Goal: Task Accomplishment & Management: Use online tool/utility

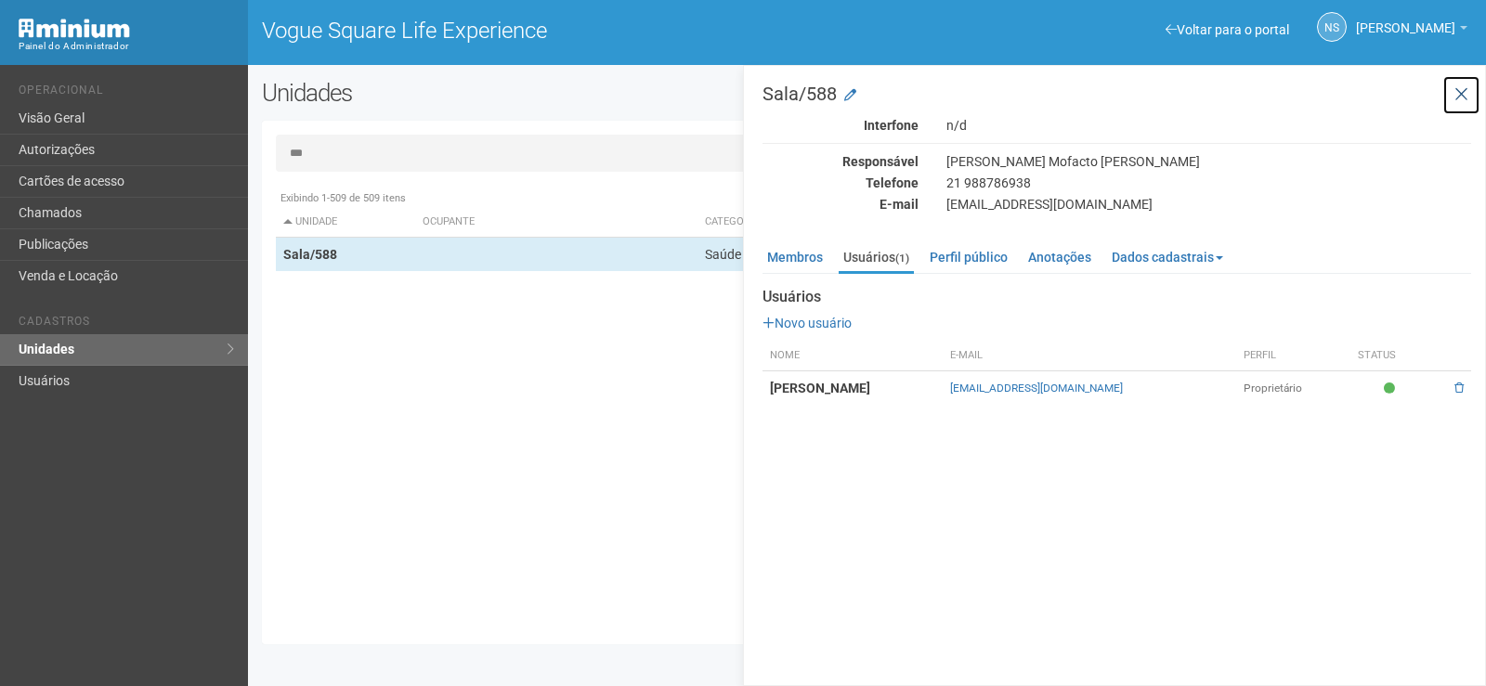
click at [1464, 99] on icon at bounding box center [1462, 94] width 14 height 19
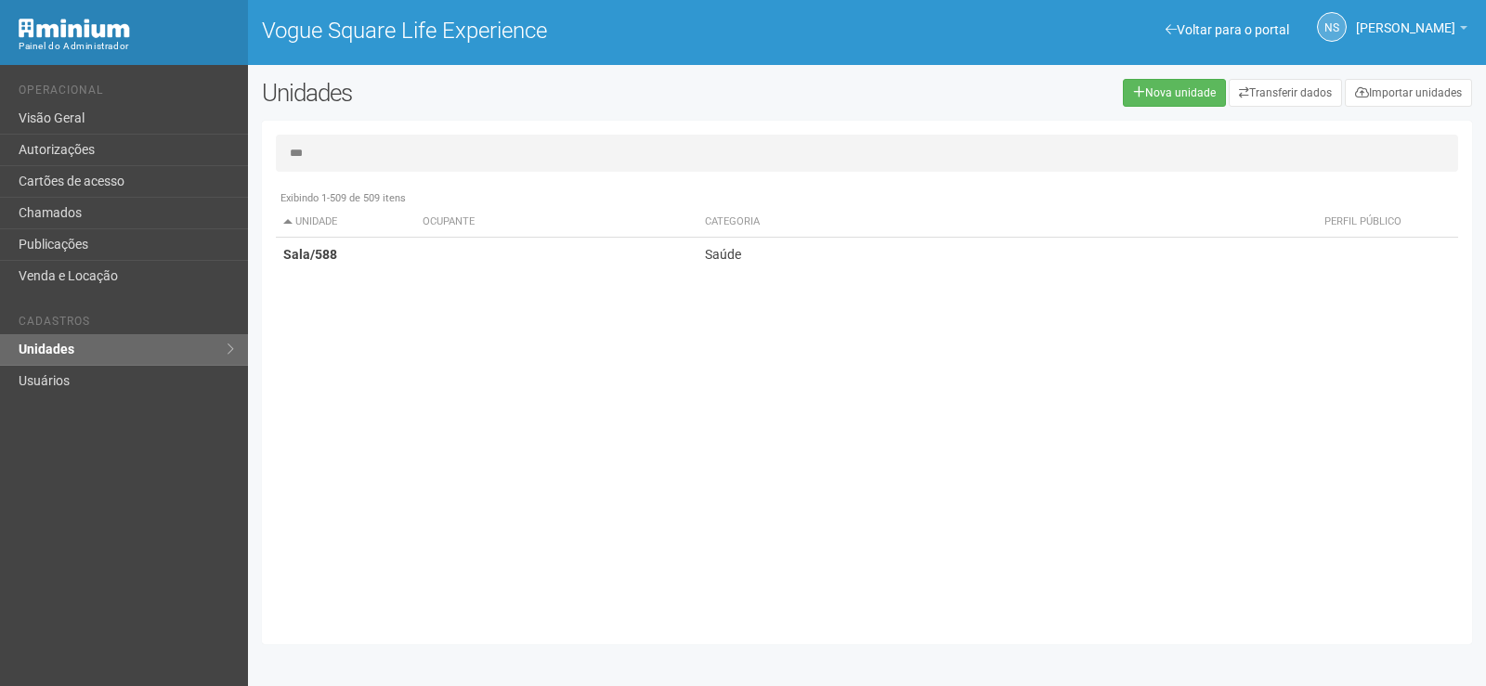
drag, startPoint x: 417, startPoint y: 167, endPoint x: 264, endPoint y: 138, distance: 156.0
click at [267, 139] on div "*** Exibindo 1-509 de 509 itens Unidade Ocupante Categoria Perfil público Loja/…" at bounding box center [867, 383] width 1210 height 496
click at [191, 117] on link "Visão Geral" at bounding box center [124, 119] width 248 height 32
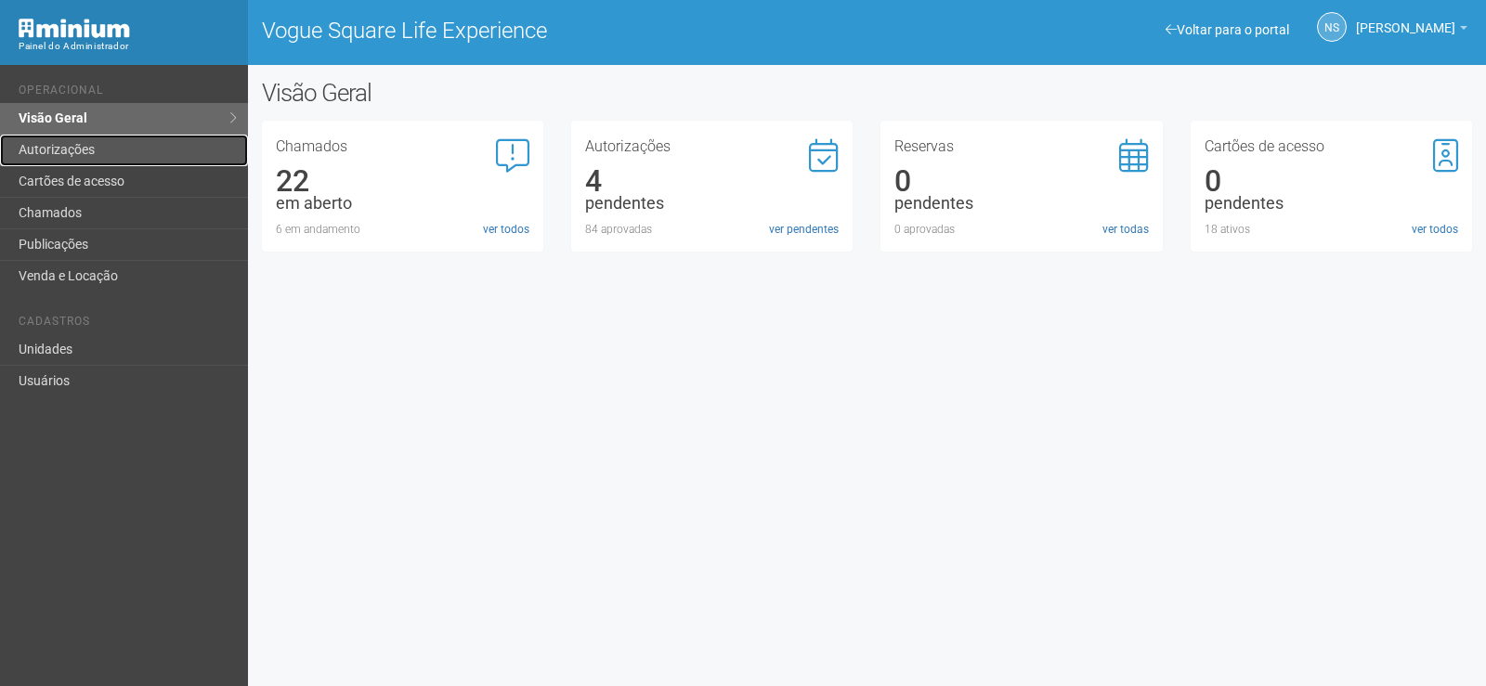
click at [26, 148] on link "Autorizações" at bounding box center [124, 151] width 248 height 32
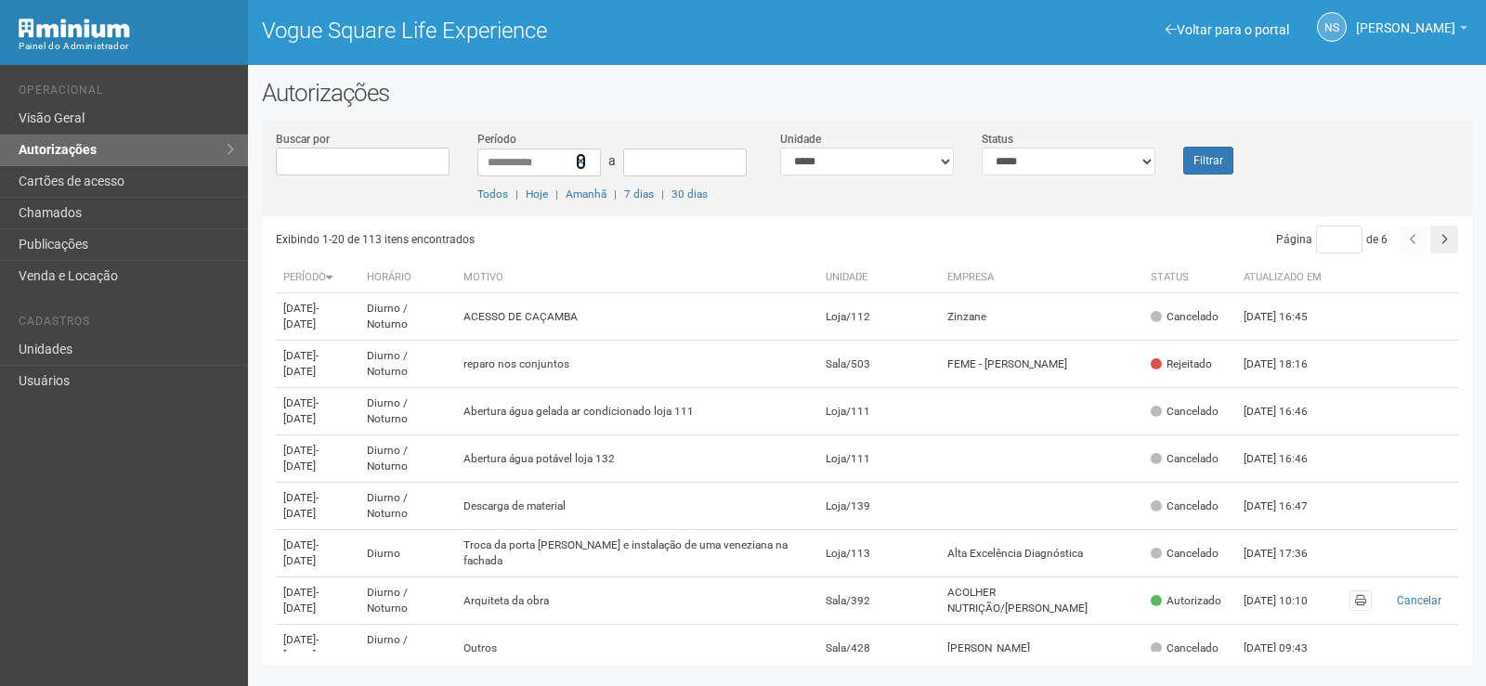
click at [582, 162] on icon at bounding box center [581, 161] width 10 height 13
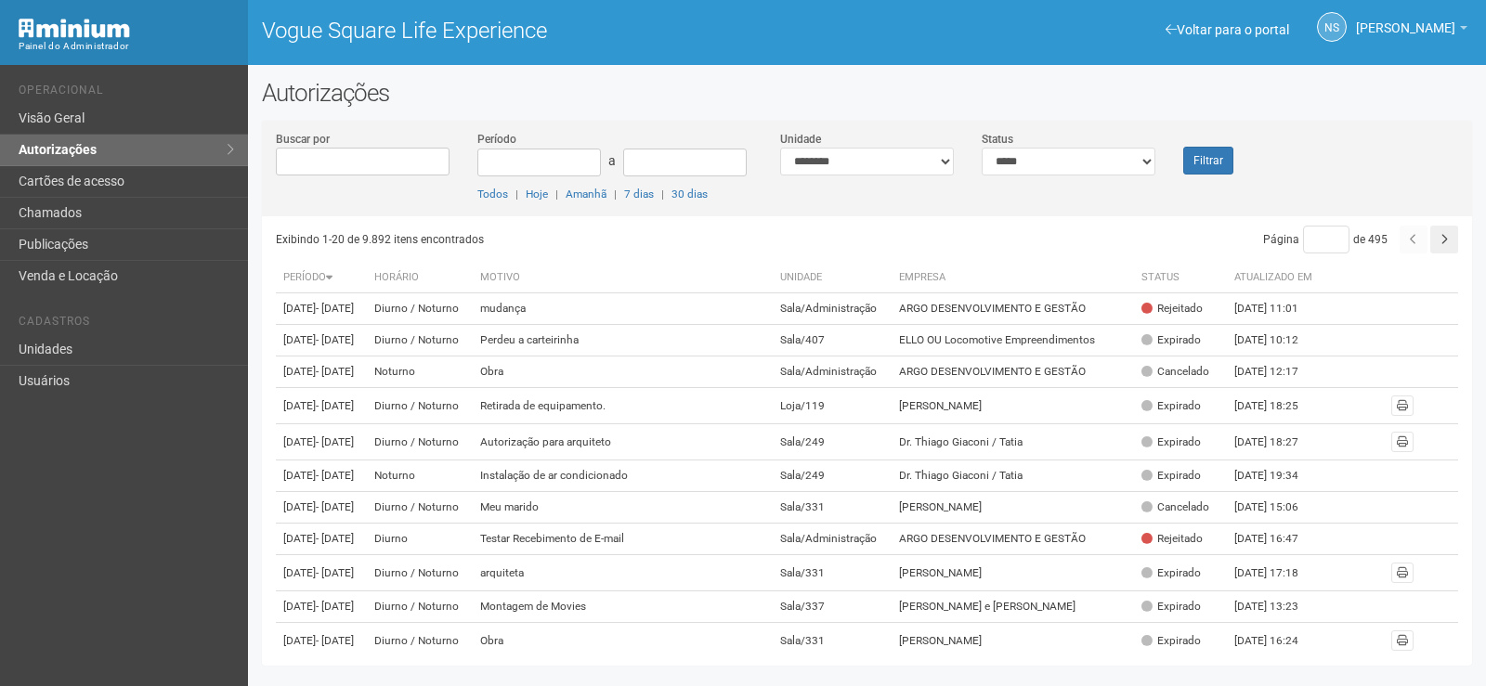
click at [780, 148] on select "**********" at bounding box center [867, 162] width 174 height 28
click at [888, 159] on select "**********" at bounding box center [867, 162] width 174 height 28
select select "**********"
click at [780, 148] on select "**********" at bounding box center [867, 162] width 174 height 28
click at [1142, 157] on select "**********" at bounding box center [1069, 162] width 174 height 28
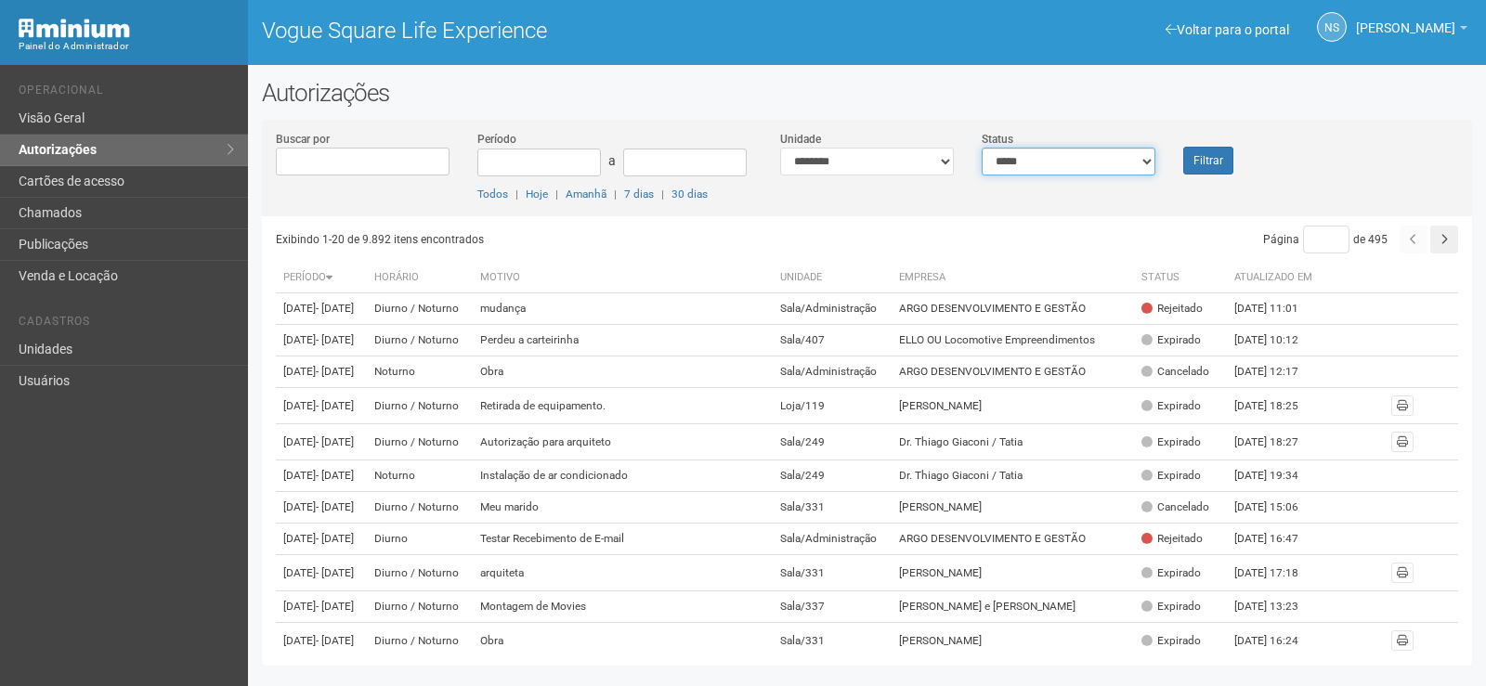
select select "*"
click at [982, 148] on select "**********" at bounding box center [1069, 162] width 174 height 28
click at [1183, 158] on div "Filtrar" at bounding box center [1219, 152] width 101 height 45
click at [1183, 158] on button "Filtrar" at bounding box center [1208, 161] width 50 height 28
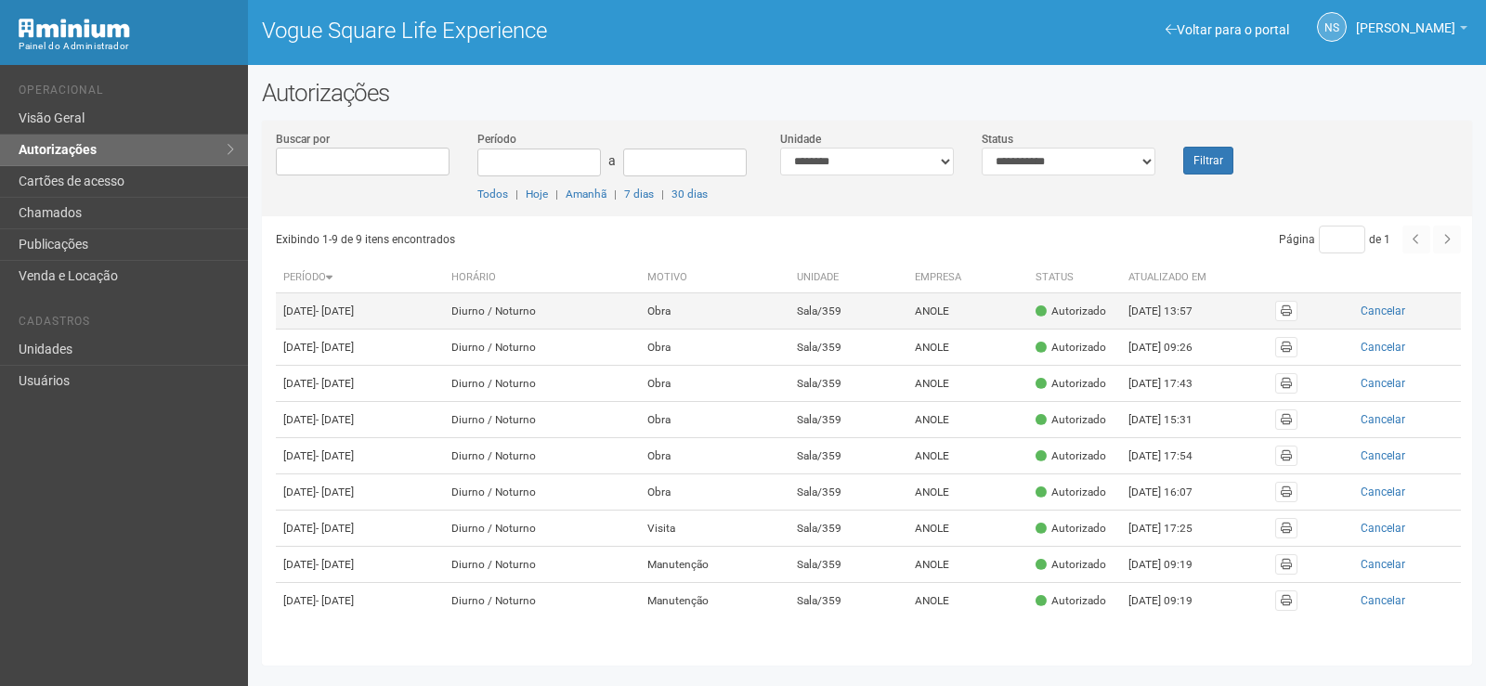
click at [738, 312] on td "Obra" at bounding box center [715, 312] width 150 height 36
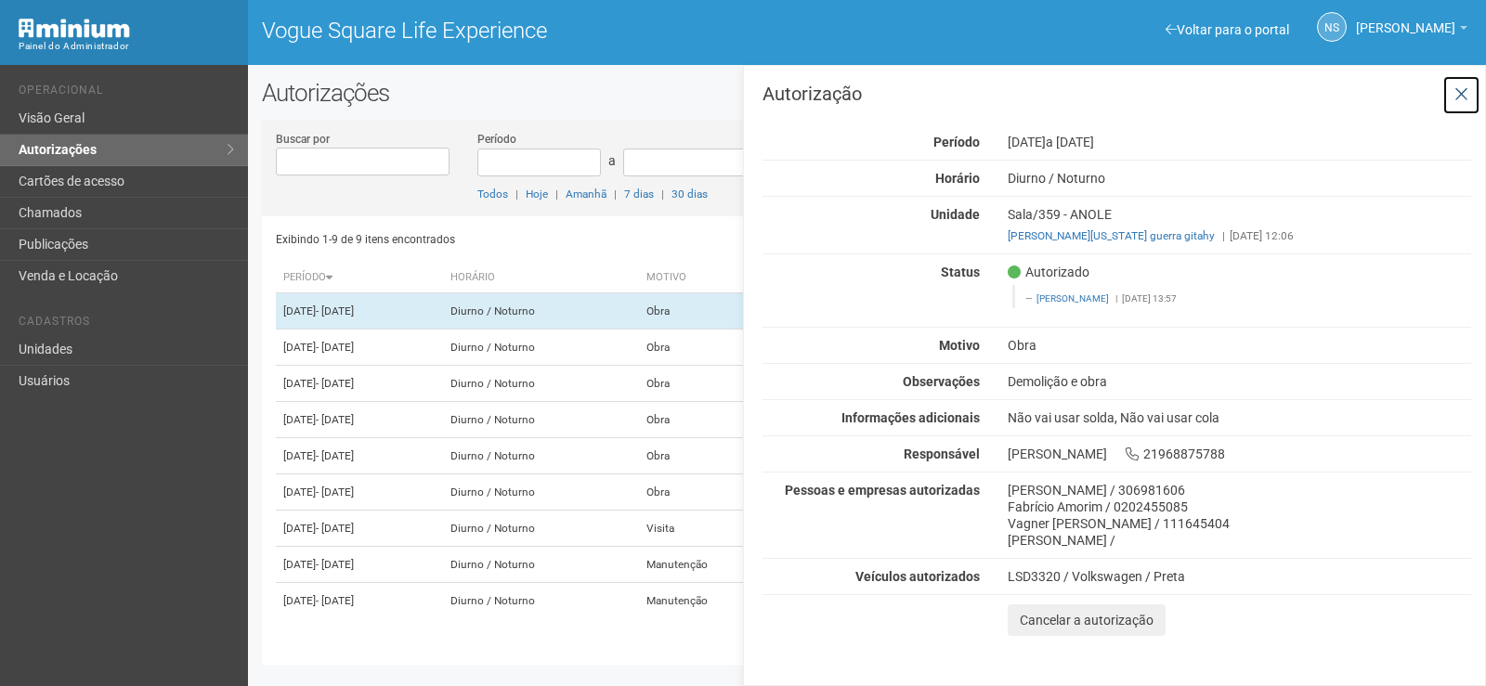
click at [1460, 90] on icon at bounding box center [1462, 94] width 14 height 19
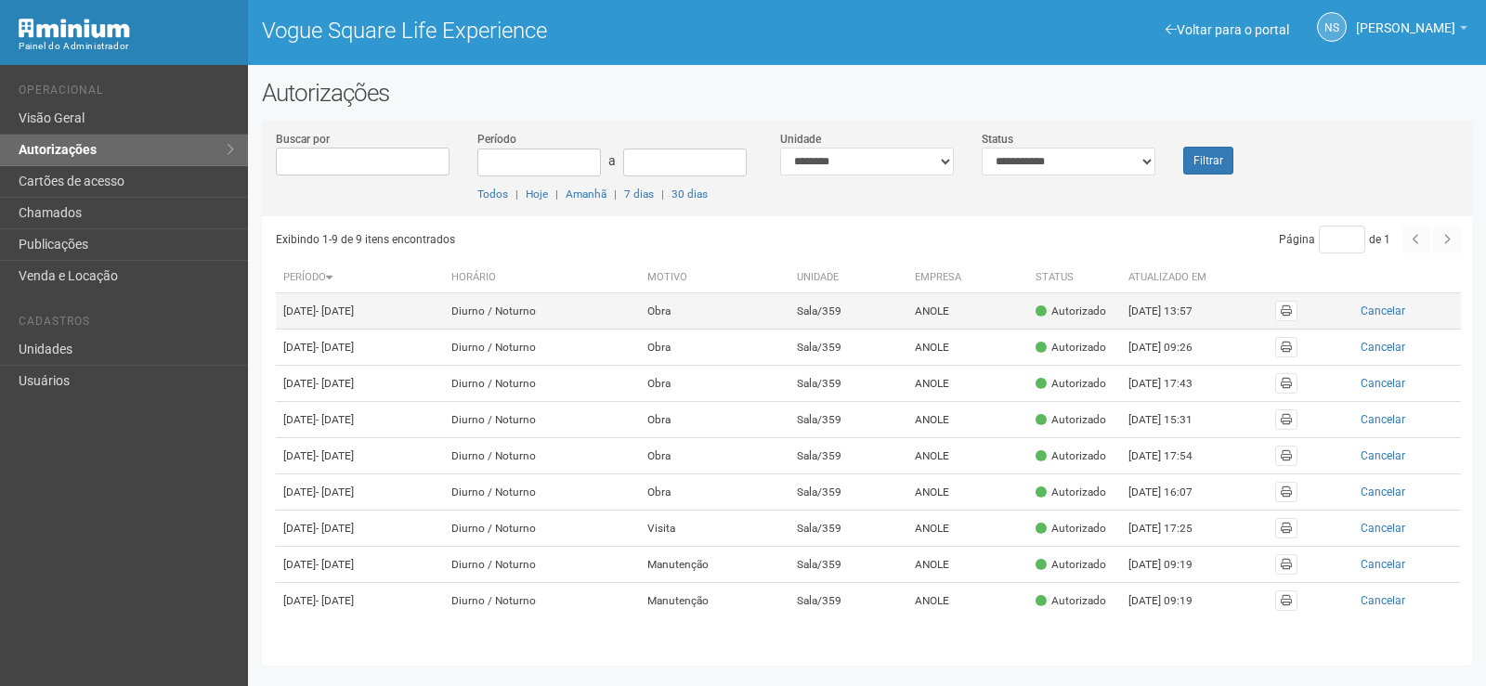
click at [850, 313] on td "Sala/359" at bounding box center [848, 312] width 117 height 36
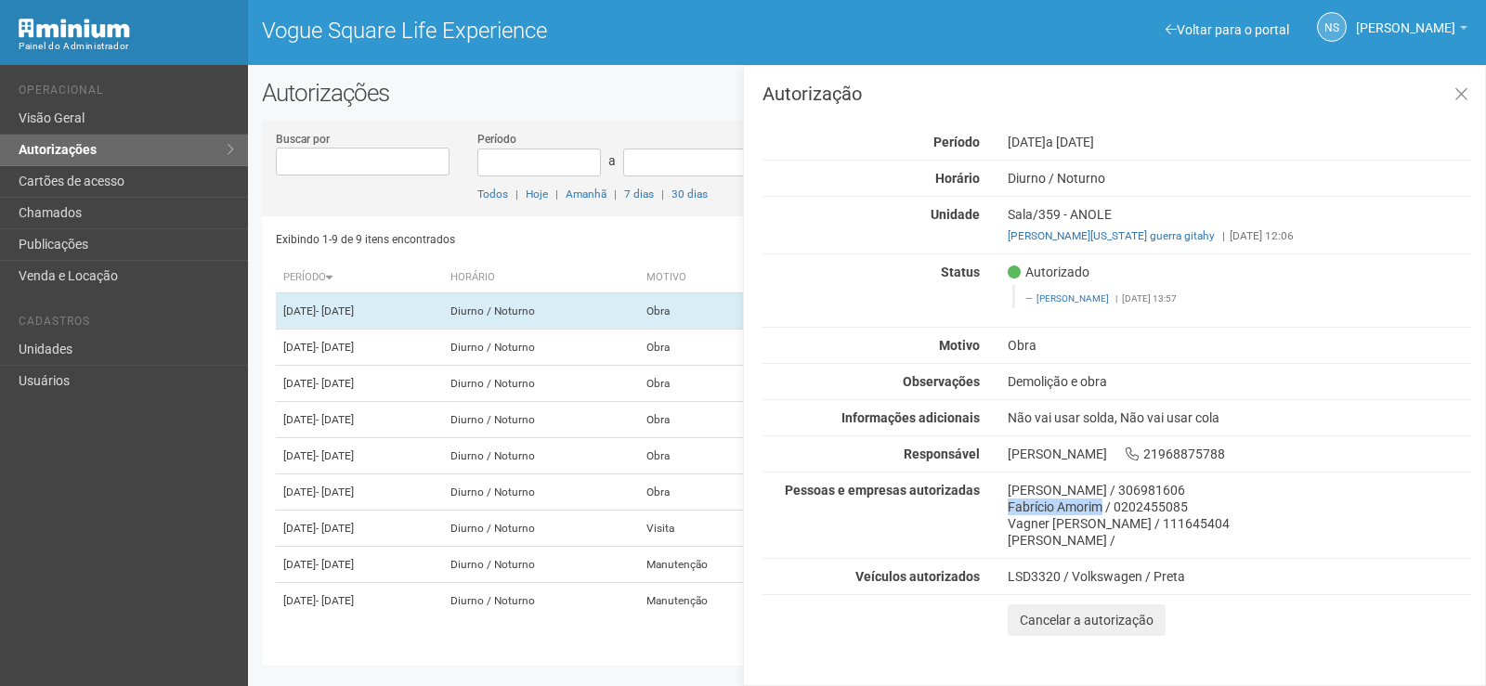
drag, startPoint x: 1104, startPoint y: 508, endPoint x: 975, endPoint y: 506, distance: 129.1
click at [987, 511] on div "Pessoas e empresas autorizadas [PERSON_NAME] / 306981606 Fabrício Amorim / 0202…" at bounding box center [1117, 515] width 737 height 67
copy div "Fabrício Amorim"
drag, startPoint x: 1189, startPoint y: 503, endPoint x: 1114, endPoint y: 514, distance: 76.1
click at [1114, 514] on div "Fabrício Amorim / 0202455085" at bounding box center [1240, 507] width 464 height 17
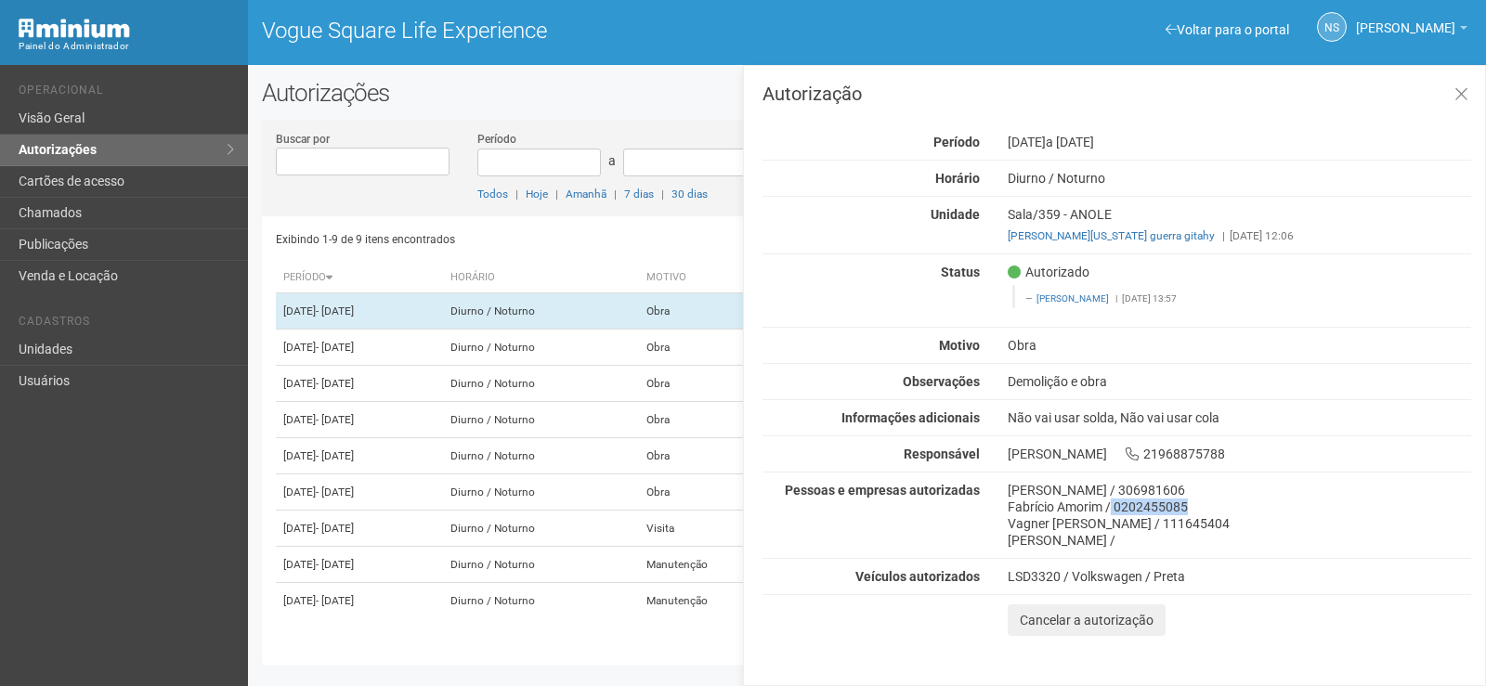
click at [1201, 512] on div "Fabrício Amorim / 0202455085" at bounding box center [1240, 507] width 464 height 17
drag, startPoint x: 1101, startPoint y: 507, endPoint x: 972, endPoint y: 516, distance: 129.4
click at [972, 516] on div "Pessoas e empresas autorizadas [PERSON_NAME] / 306981606 Fabrício Amorim / 0202…" at bounding box center [1117, 515] width 737 height 67
click at [1107, 527] on div "Vagner [PERSON_NAME] / 111645404" at bounding box center [1240, 524] width 464 height 17
click at [1465, 97] on icon at bounding box center [1462, 94] width 14 height 19
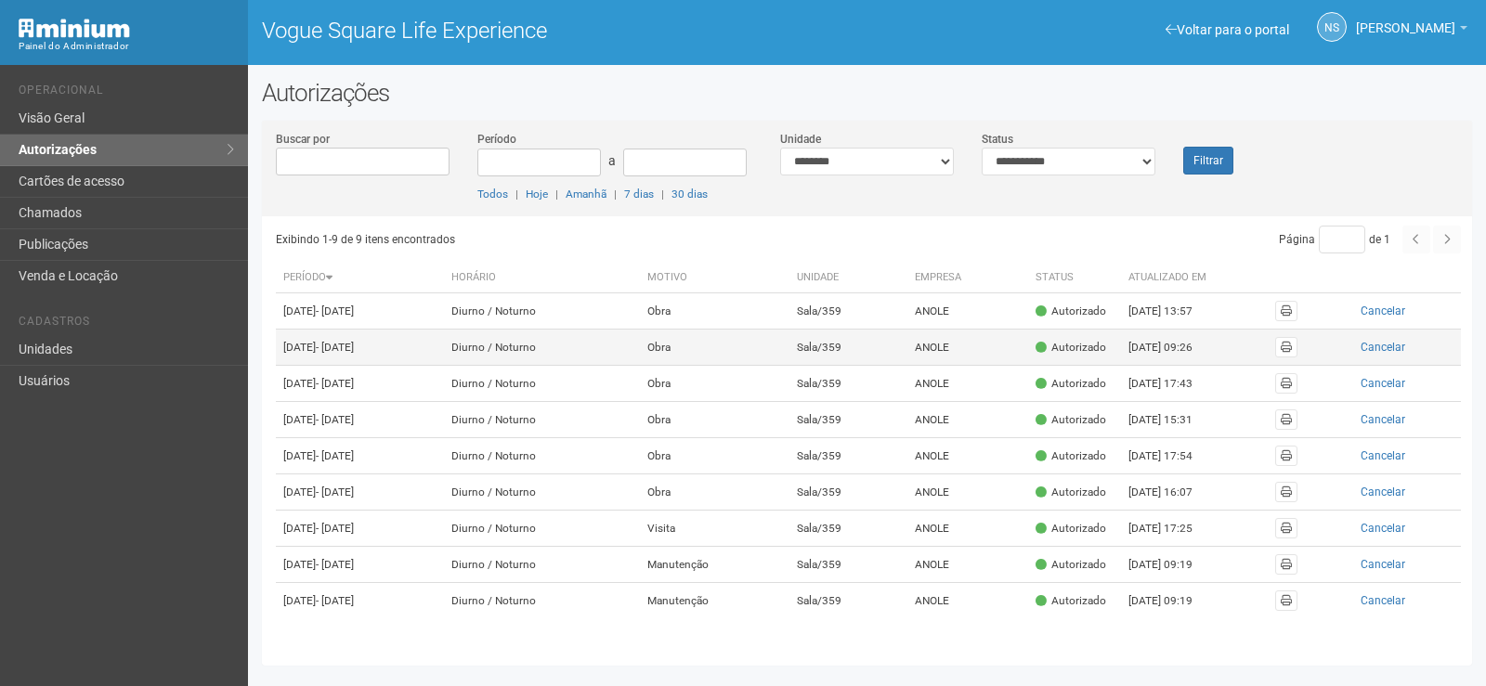
click at [640, 359] on td "Diurno / Noturno" at bounding box center [542, 348] width 196 height 36
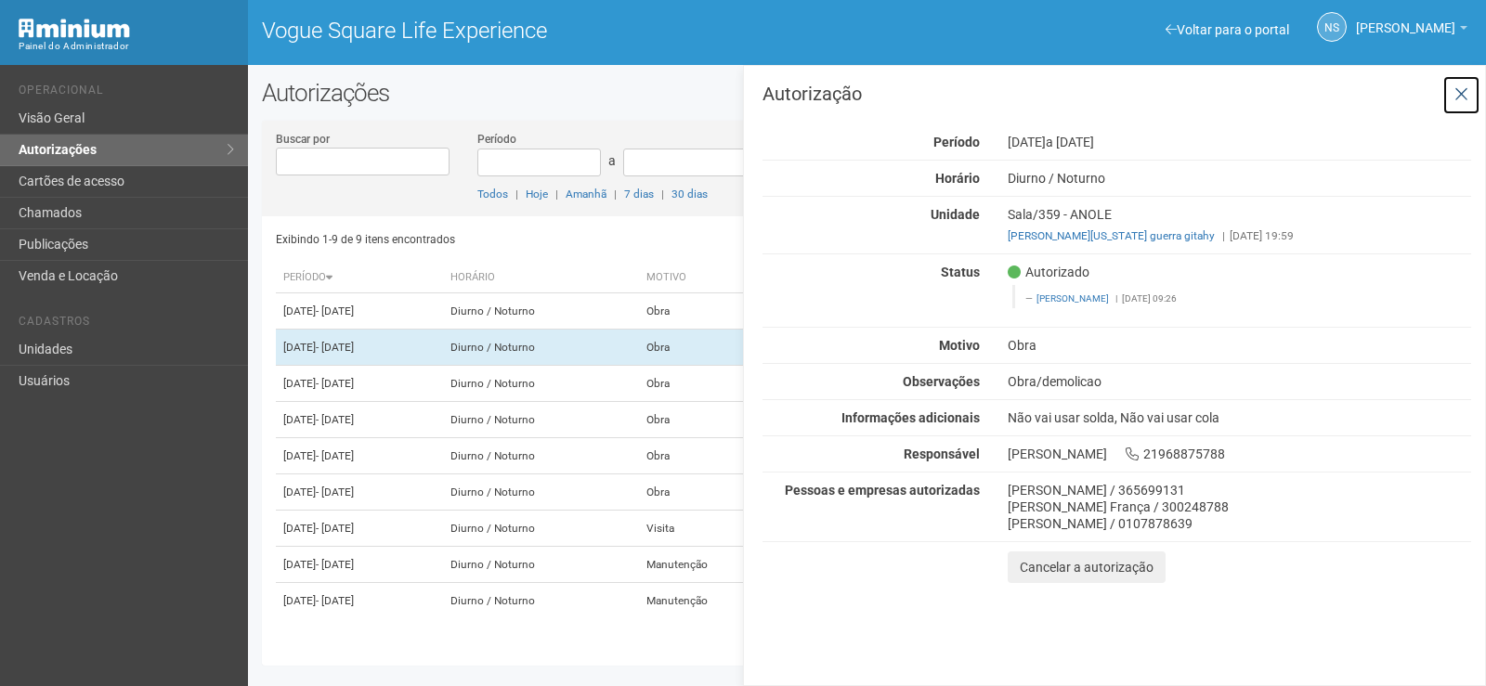
drag, startPoint x: 1469, startPoint y: 88, endPoint x: 1437, endPoint y: 89, distance: 31.6
click at [1470, 88] on button at bounding box center [1462, 95] width 38 height 40
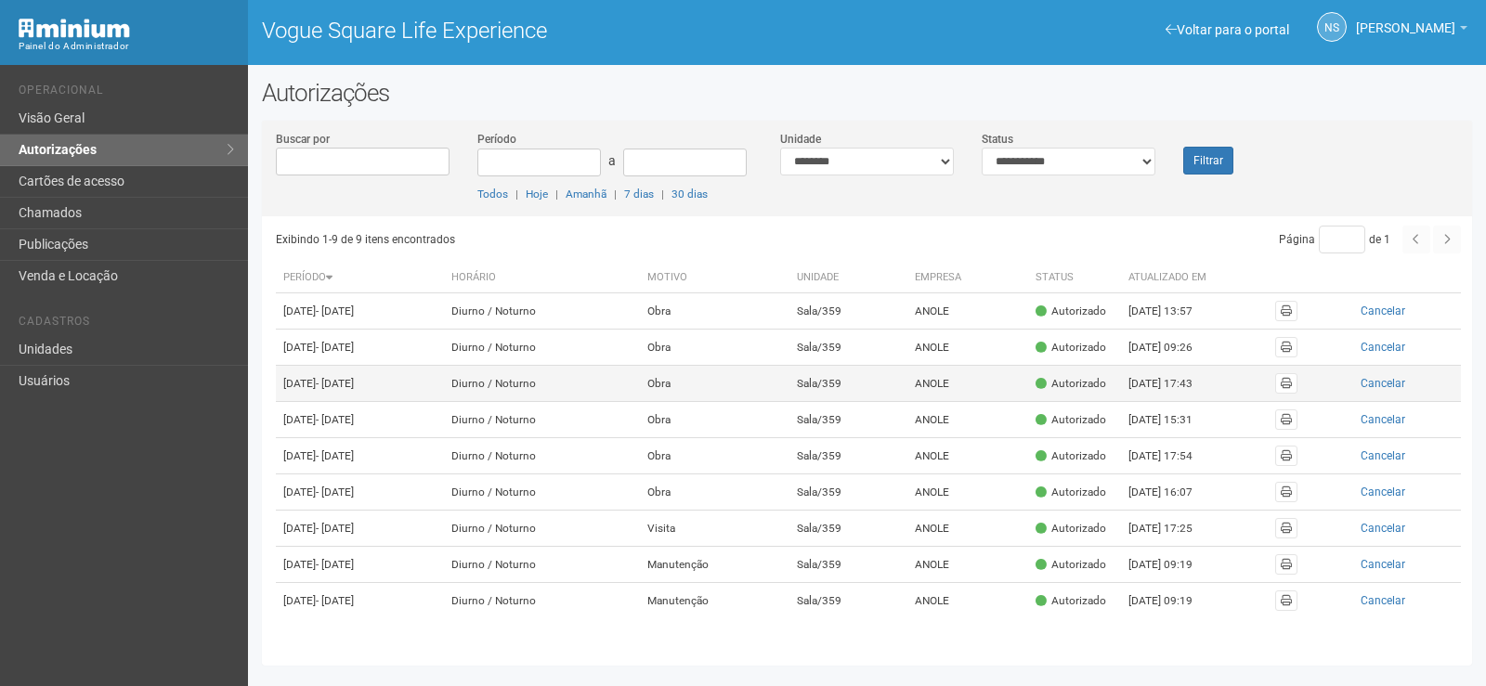
click at [790, 402] on td "Obra" at bounding box center [715, 384] width 150 height 36
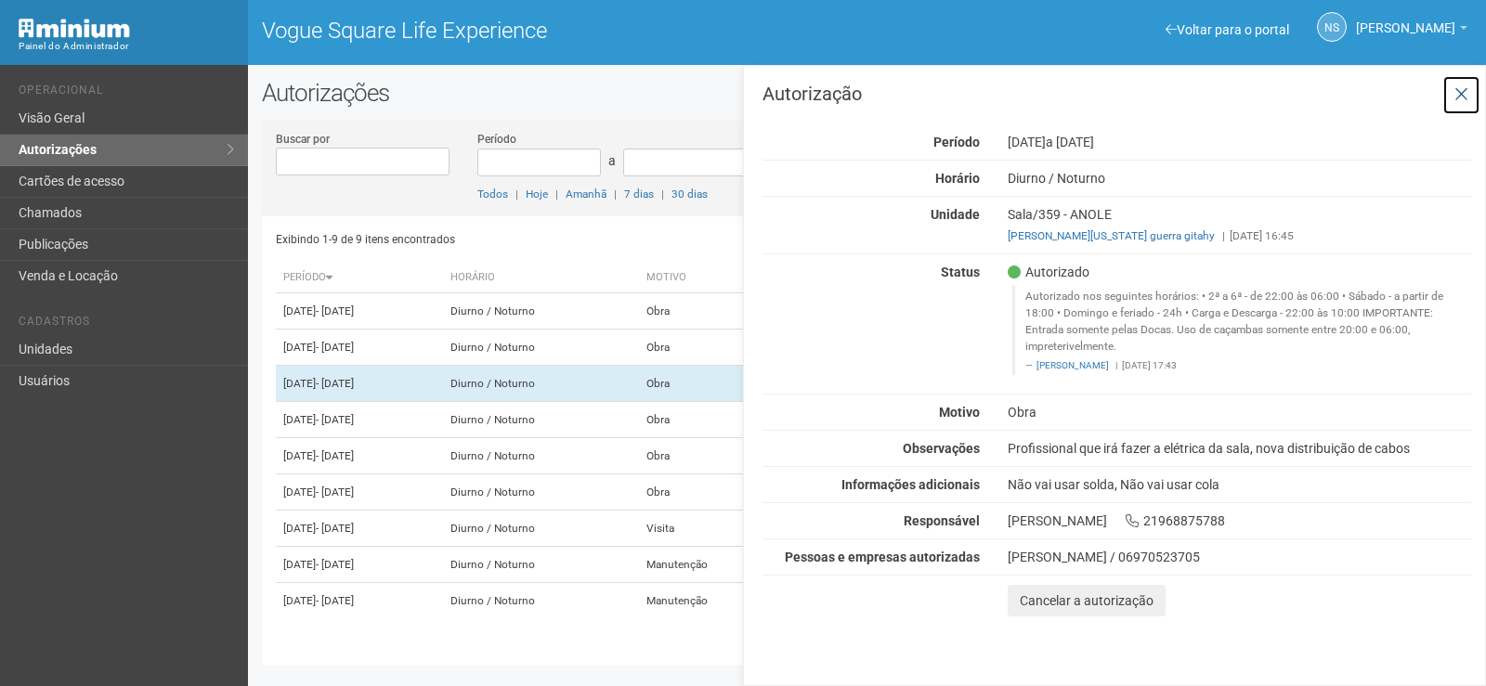
click at [1458, 87] on icon at bounding box center [1462, 94] width 14 height 19
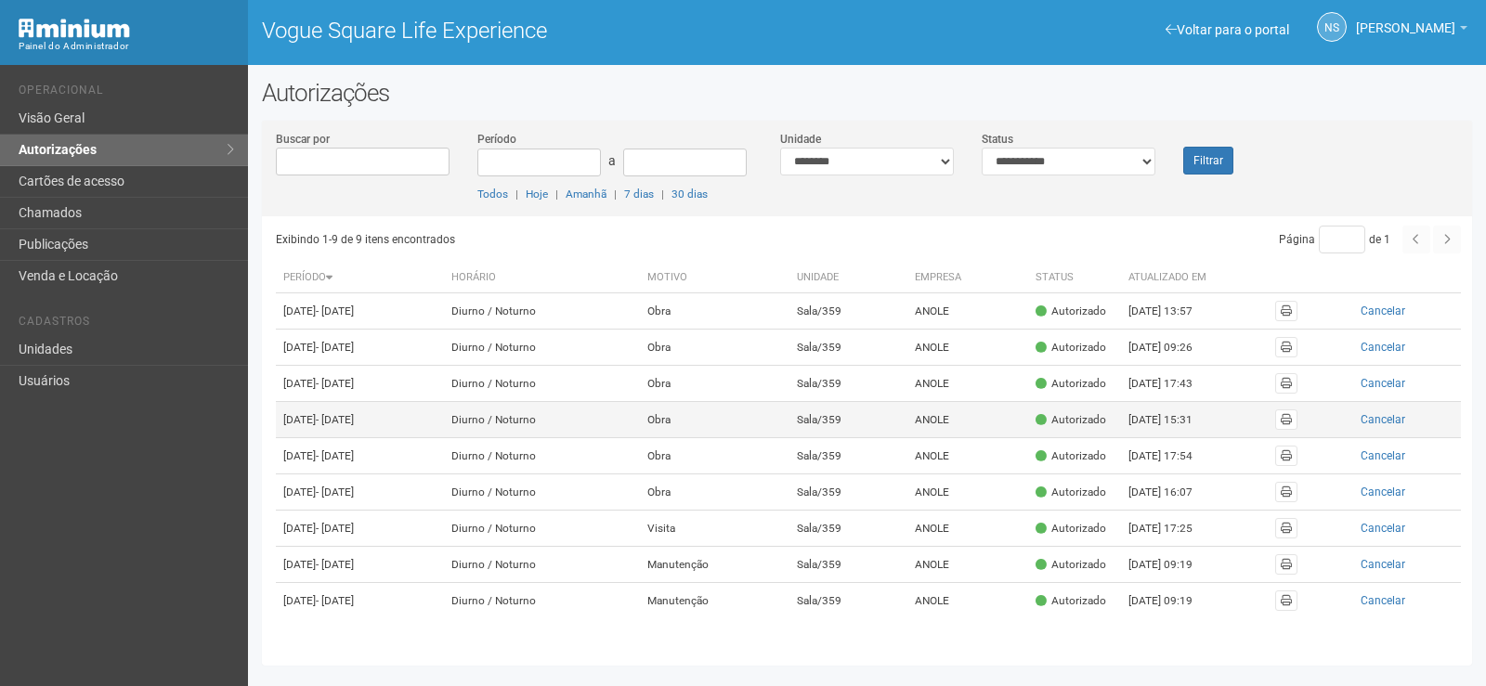
click at [720, 438] on td "Obra" at bounding box center [715, 420] width 150 height 36
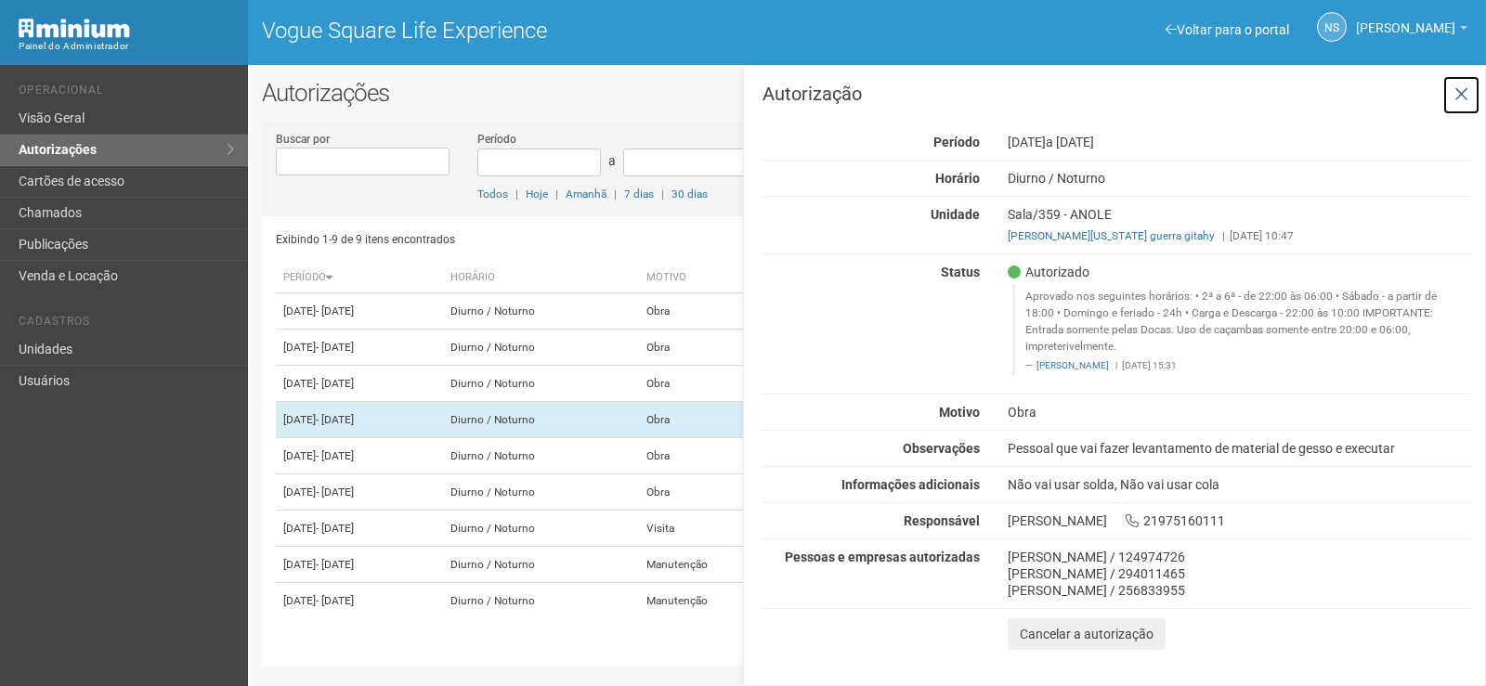
click at [1460, 87] on icon at bounding box center [1462, 94] width 14 height 19
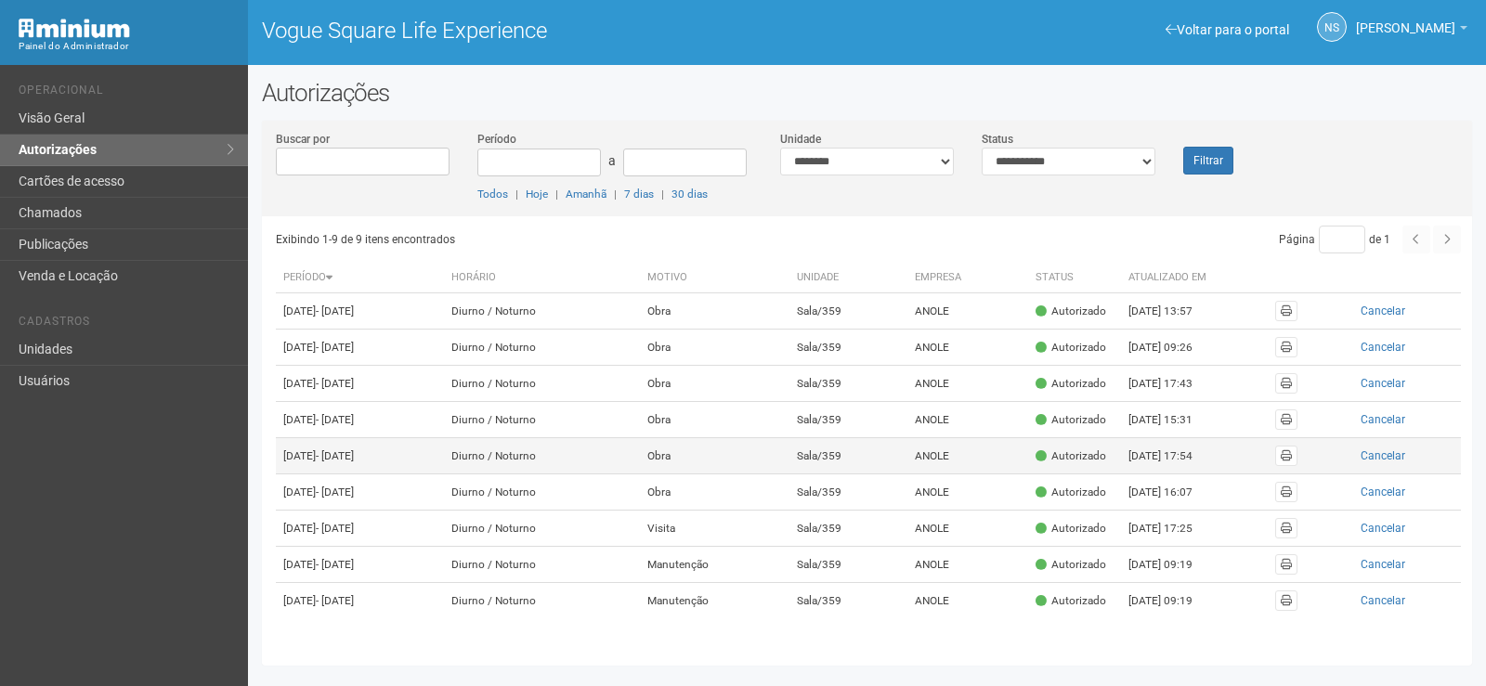
click at [704, 475] on td "Obra" at bounding box center [715, 456] width 150 height 36
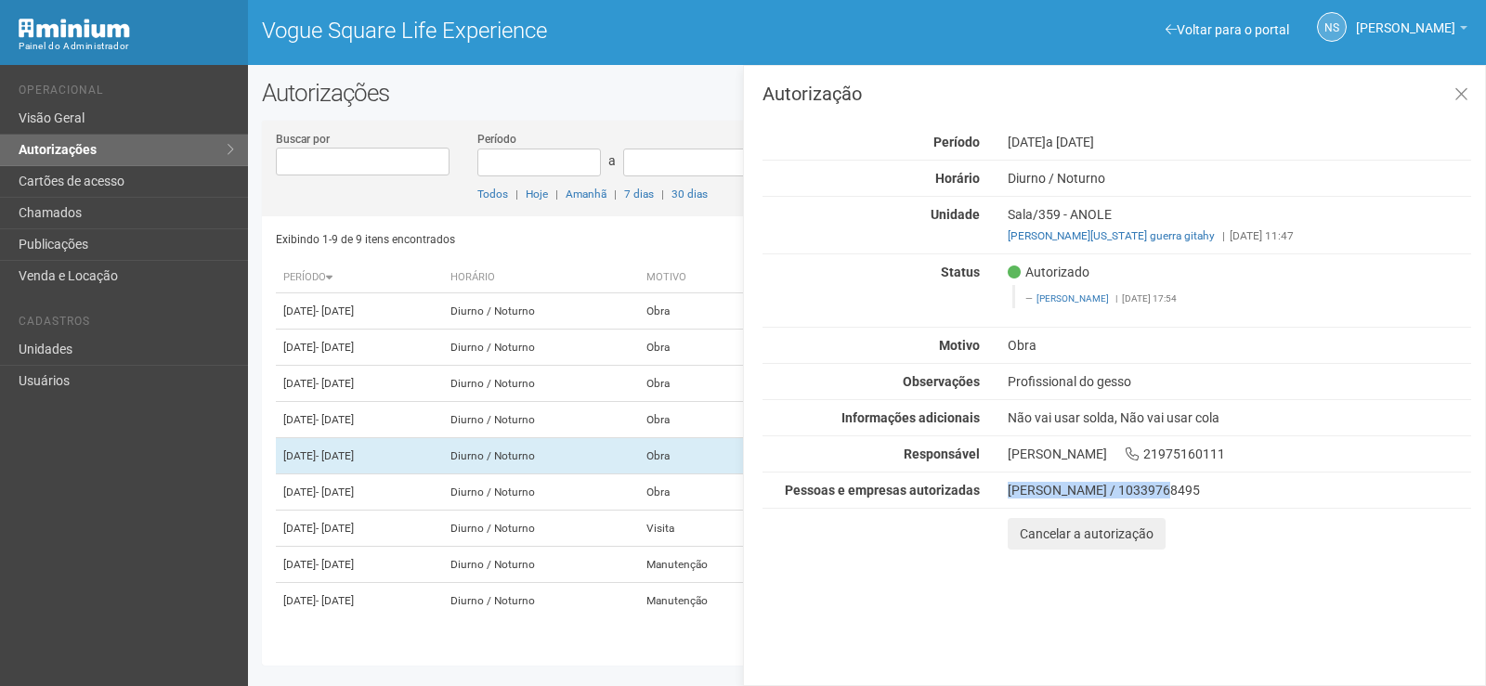
drag, startPoint x: 1141, startPoint y: 494, endPoint x: 976, endPoint y: 481, distance: 164.9
click at [976, 481] on div "Autorização Período 01/09/2025 a 30/11/2025 Horário Diurno / Noturno Unidade Sa…" at bounding box center [1117, 317] width 709 height 465
click at [1246, 495] on div "Marcelo jorge da Silva / 10339768495" at bounding box center [1240, 490] width 464 height 17
drag, startPoint x: 1469, startPoint y: 100, endPoint x: 1462, endPoint y: 45, distance: 56.1
click at [1468, 100] on button at bounding box center [1462, 95] width 38 height 40
